Goal: Task Accomplishment & Management: Manage account settings

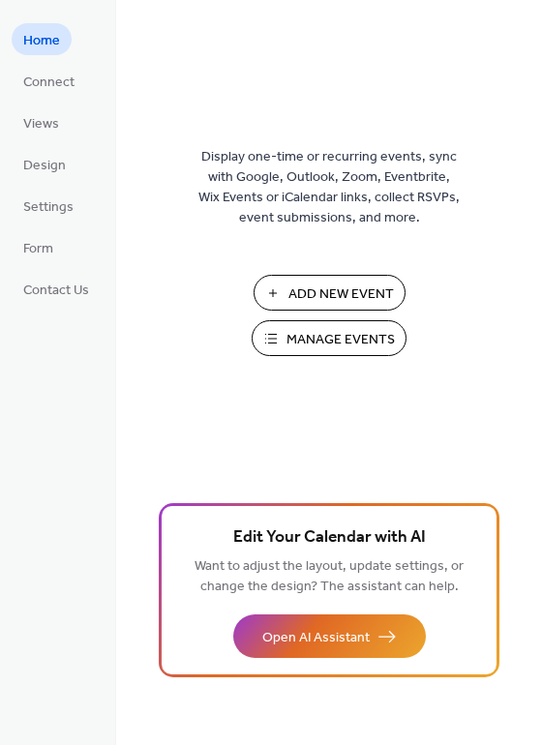
click at [332, 330] on span "Manage Events" at bounding box center [340, 340] width 108 height 20
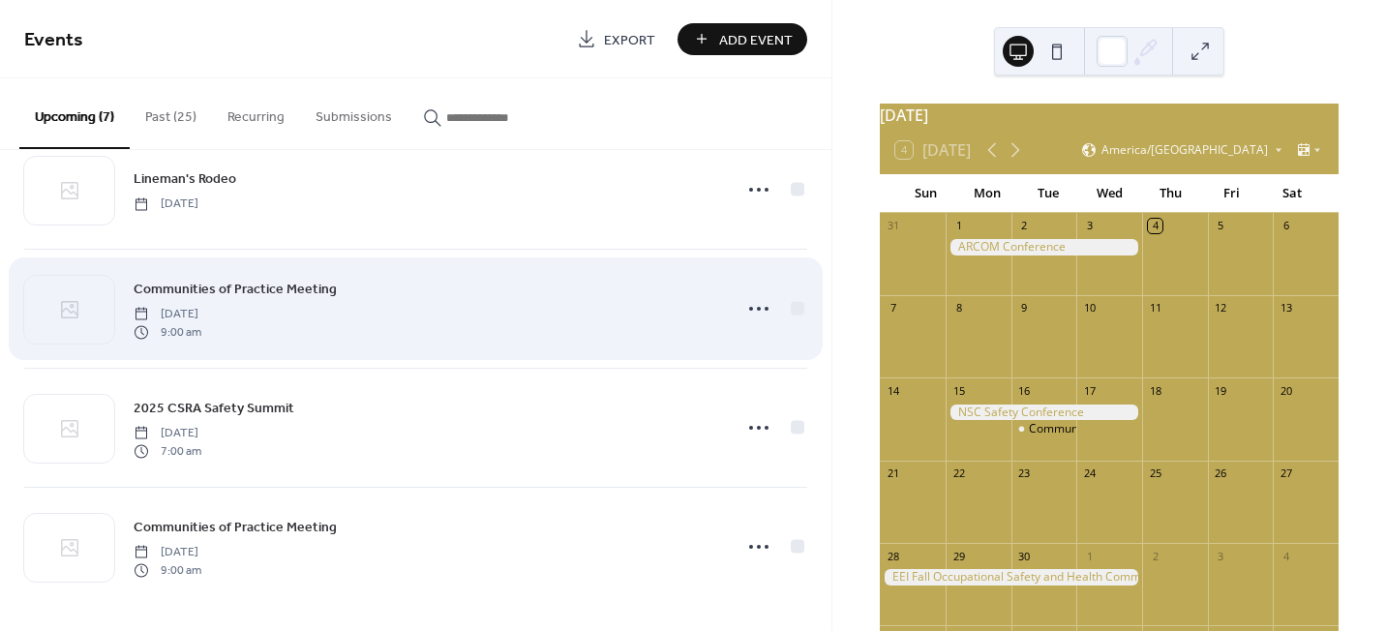
scroll to position [407, 0]
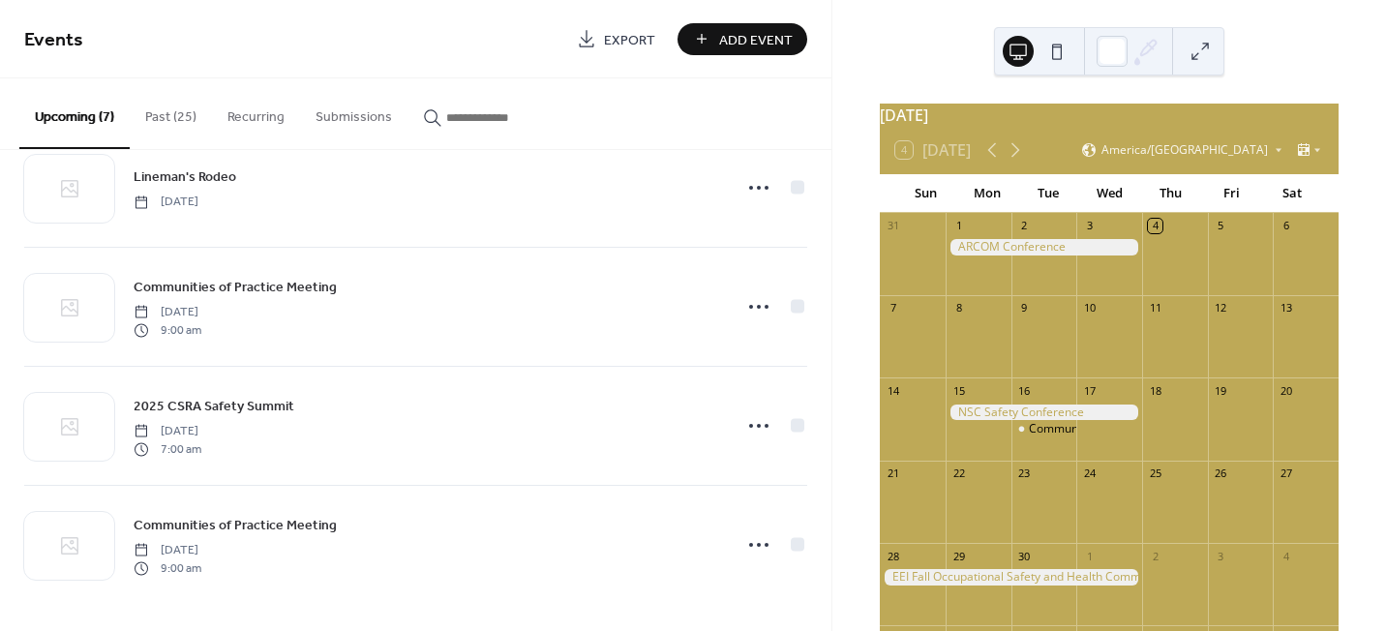
click at [1043, 255] on div at bounding box center [1044, 247] width 196 height 16
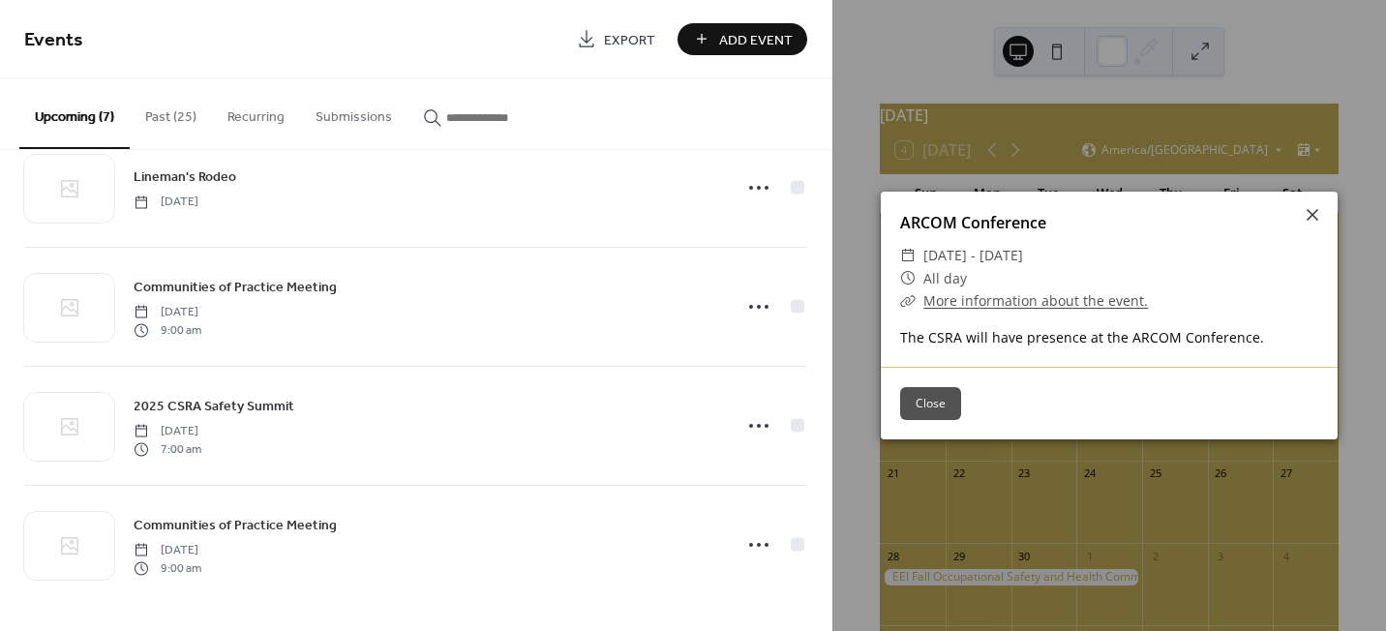
click at [927, 401] on button "Close" at bounding box center [930, 403] width 61 height 33
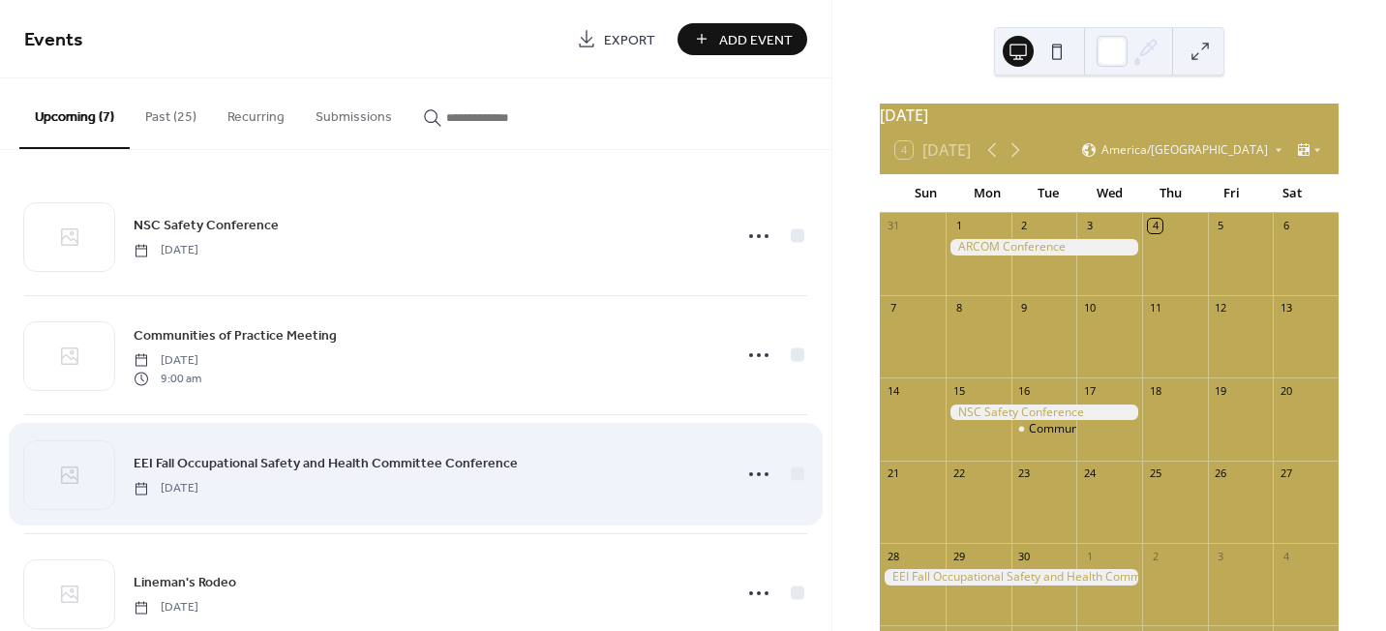
scroll to position [0, 0]
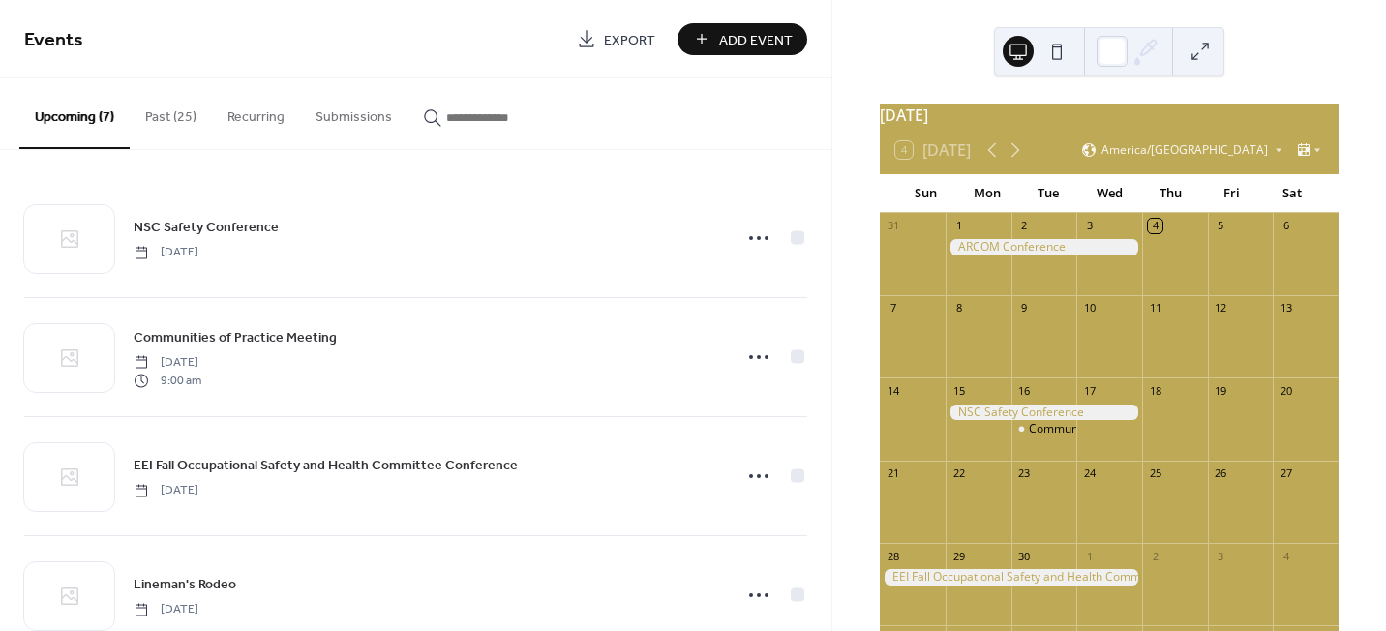
click at [195, 124] on button "Past (25)" at bounding box center [171, 112] width 82 height 69
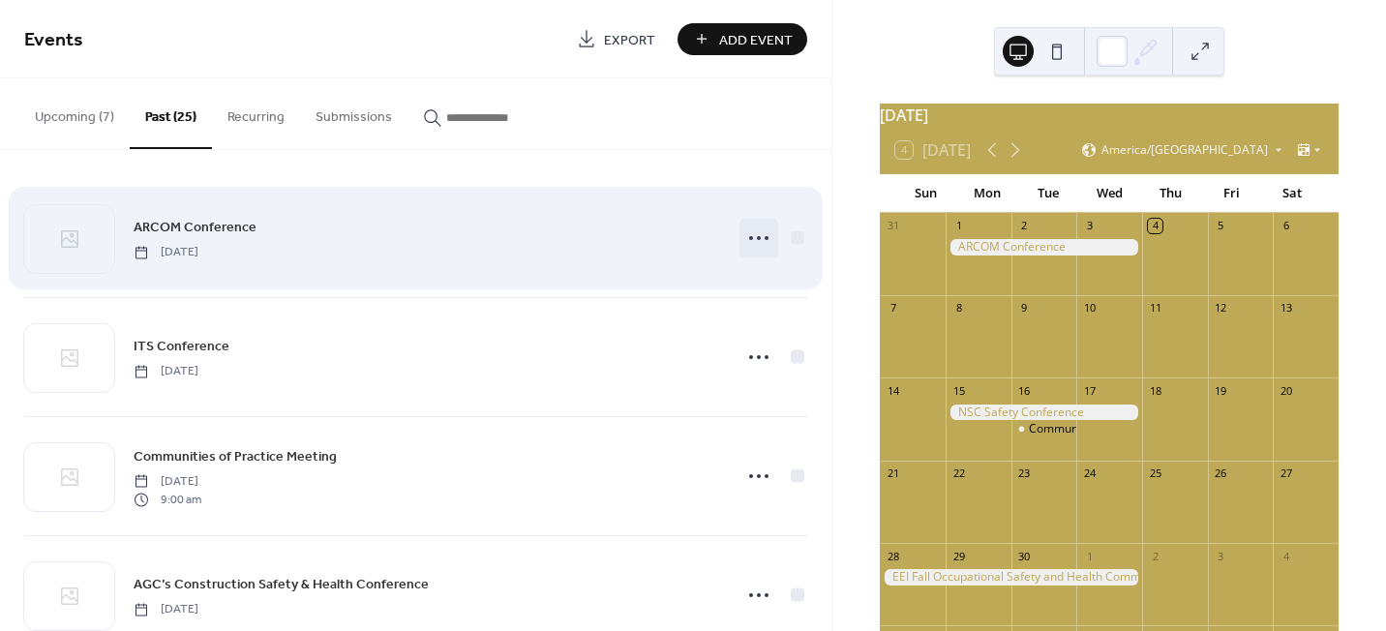
click at [764, 232] on icon at bounding box center [758, 238] width 31 height 31
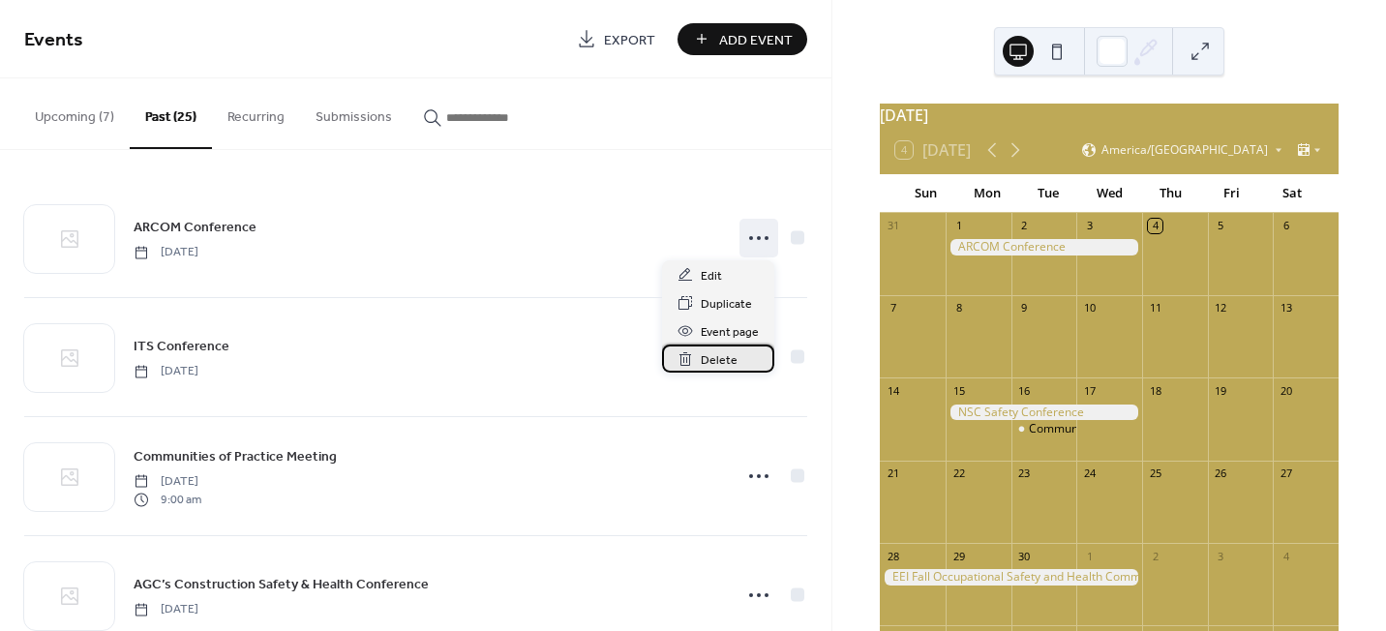
click at [726, 353] on span "Delete" at bounding box center [719, 360] width 37 height 20
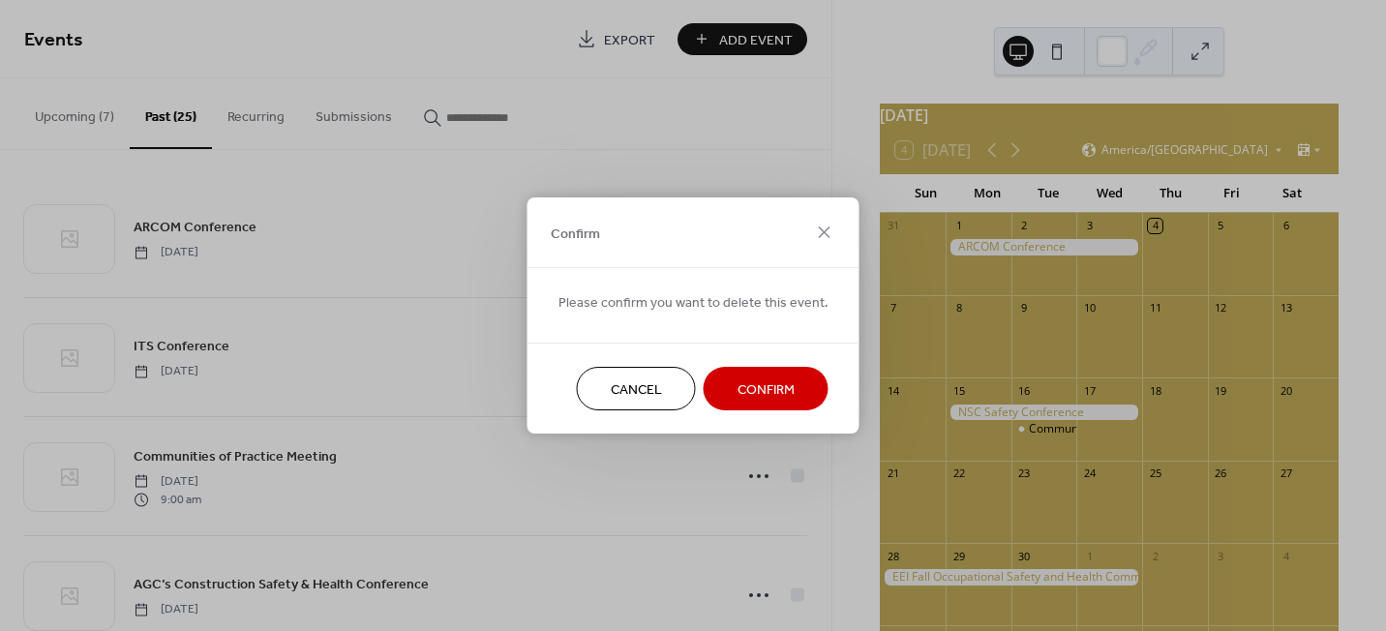
click at [723, 386] on button "Confirm" at bounding box center [766, 389] width 125 height 44
